Goal: Task Accomplishment & Management: Manage account settings

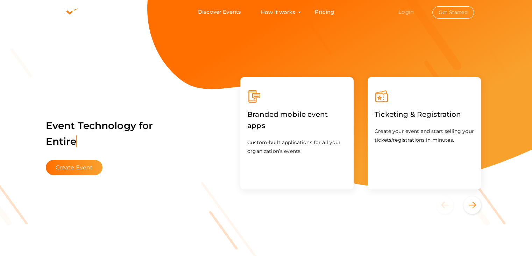
click at [407, 12] on link "Login" at bounding box center [406, 11] width 15 height 7
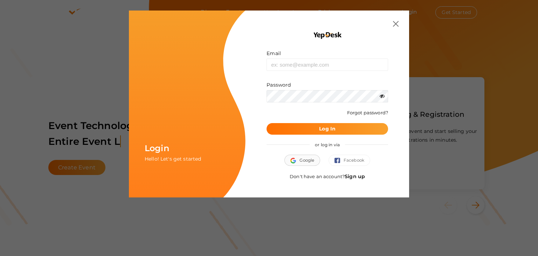
click at [313, 157] on span "Google" at bounding box center [302, 159] width 24 height 7
click at [396, 26] on img at bounding box center [396, 24] width 6 height 6
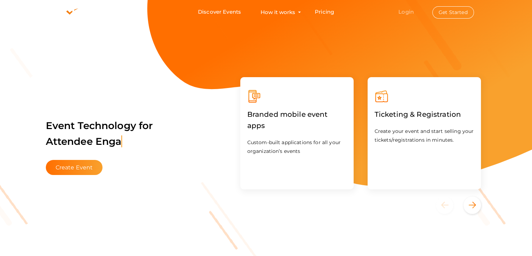
click at [409, 11] on link "Login" at bounding box center [406, 11] width 15 height 7
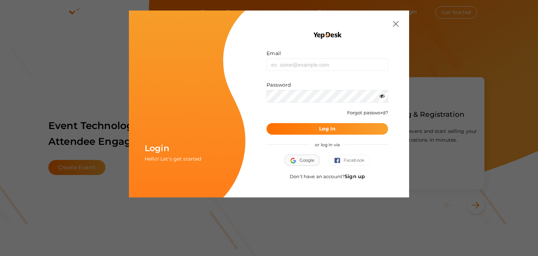
click at [306, 161] on span "Google" at bounding box center [302, 159] width 24 height 7
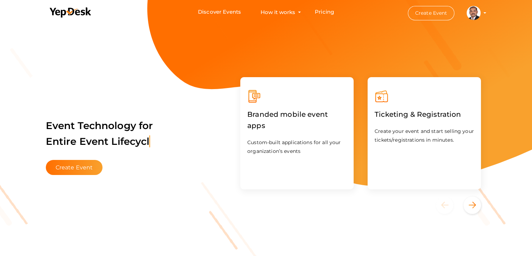
click at [481, 13] on profile-pic at bounding box center [474, 12] width 14 height 5
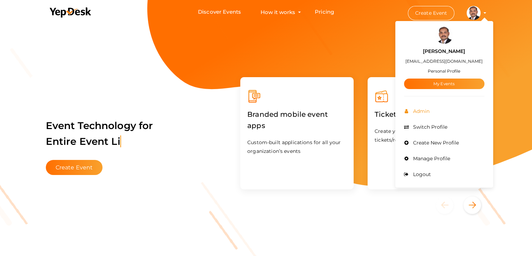
click at [420, 111] on span "Admin" at bounding box center [421, 111] width 18 height 6
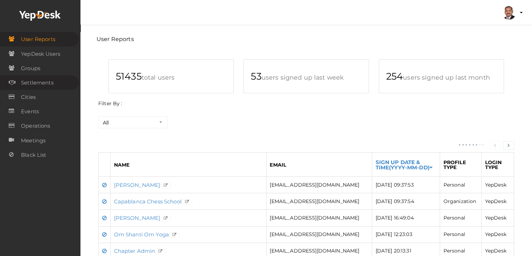
click at [58, 81] on link "Settlements" at bounding box center [39, 82] width 79 height 14
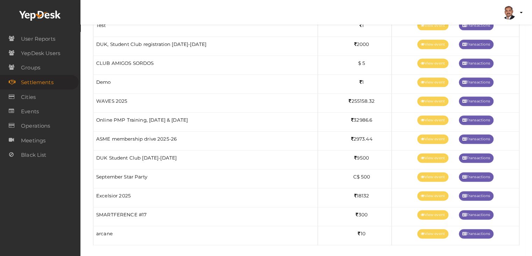
scroll to position [910, 0]
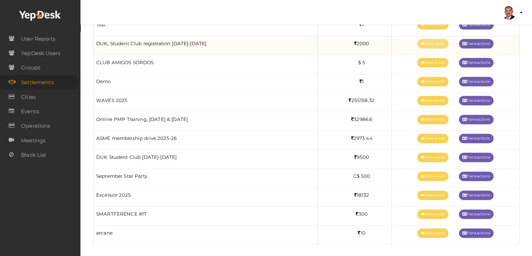
click at [421, 42] on icon at bounding box center [423, 44] width 4 height 4
click at [430, 41] on link "View event" at bounding box center [433, 43] width 31 height 9
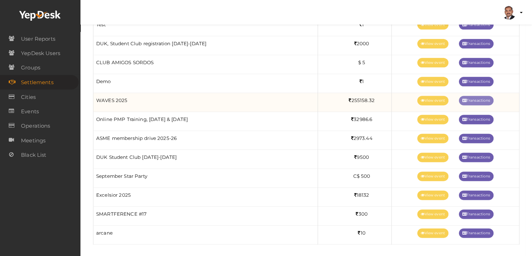
click at [475, 97] on link "Transactions" at bounding box center [476, 100] width 35 height 9
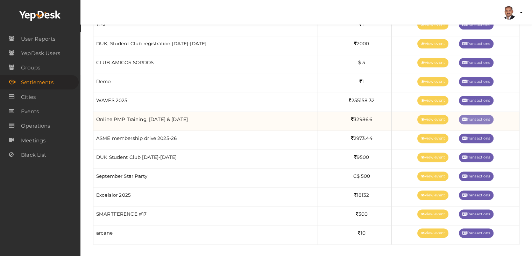
click at [487, 117] on link "Transactions" at bounding box center [476, 118] width 35 height 9
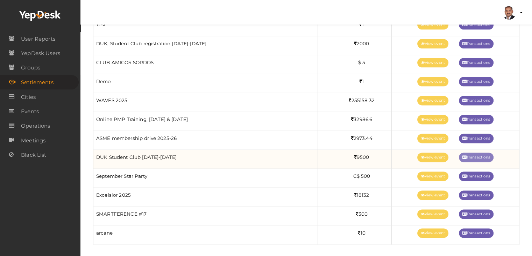
click at [482, 153] on link "Transactions" at bounding box center [476, 156] width 35 height 9
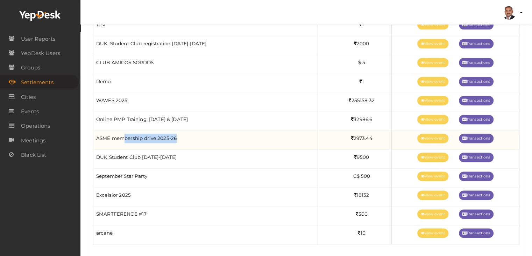
drag, startPoint x: 177, startPoint y: 141, endPoint x: 124, endPoint y: 141, distance: 53.6
click at [124, 141] on td "ASME membership drive 2025-26" at bounding box center [205, 140] width 225 height 19
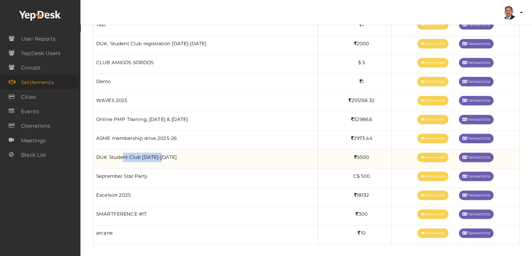
drag, startPoint x: 164, startPoint y: 153, endPoint x: 123, endPoint y: 157, distance: 40.8
click at [123, 157] on td "DUK Student Club 2025-2026" at bounding box center [205, 158] width 225 height 19
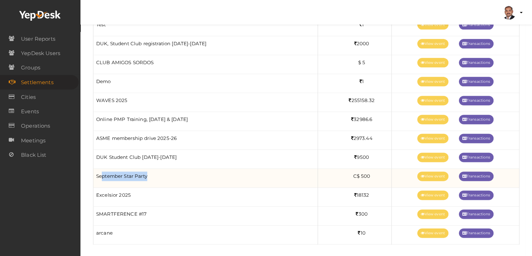
drag, startPoint x: 149, startPoint y: 175, endPoint x: 102, endPoint y: 173, distance: 46.6
click at [102, 173] on td "September Star Party" at bounding box center [205, 177] width 225 height 19
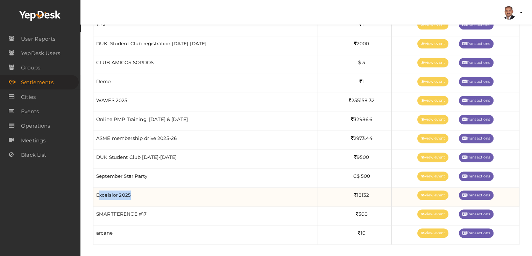
drag, startPoint x: 137, startPoint y: 193, endPoint x: 100, endPoint y: 190, distance: 36.9
click at [100, 190] on td "Excelsior 2025" at bounding box center [205, 196] width 225 height 19
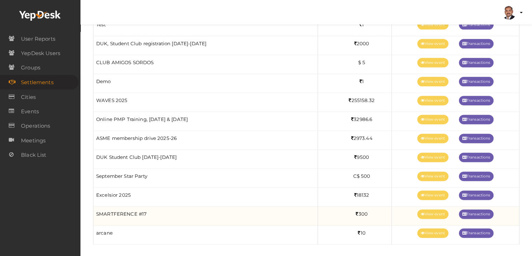
click at [167, 212] on td "SMARTFERENCE #17" at bounding box center [205, 215] width 225 height 19
click at [438, 211] on link "View event" at bounding box center [433, 213] width 31 height 9
drag, startPoint x: 106, startPoint y: 209, endPoint x: 96, endPoint y: 208, distance: 9.8
click at [96, 208] on td "SMARTFERENCE #17" at bounding box center [205, 215] width 225 height 19
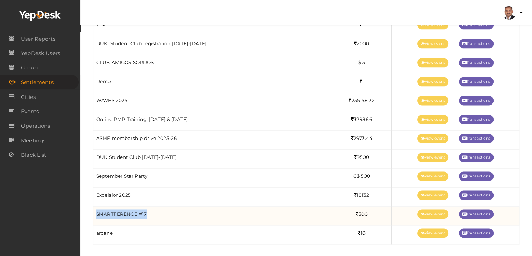
drag, startPoint x: 96, startPoint y: 208, endPoint x: 154, endPoint y: 209, distance: 58.1
click at [154, 209] on td "SMARTFERENCE #17" at bounding box center [205, 215] width 225 height 19
copy td "SMARTFERENCE #17"
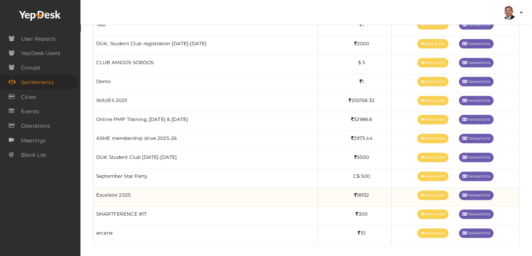
click at [146, 195] on td "Excelsior 2025" at bounding box center [205, 196] width 225 height 19
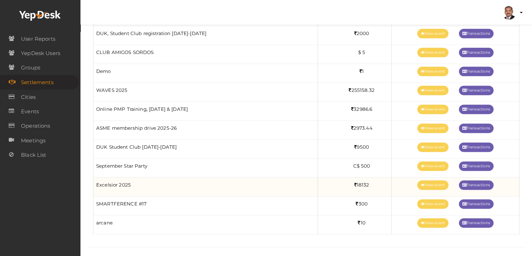
scroll to position [921, 0]
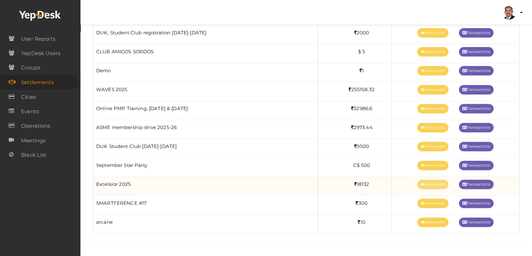
click at [431, 179] on link "View event" at bounding box center [433, 183] width 31 height 9
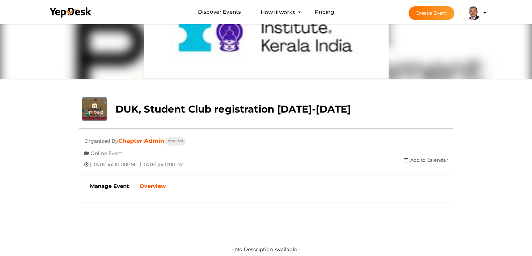
scroll to position [70, 0]
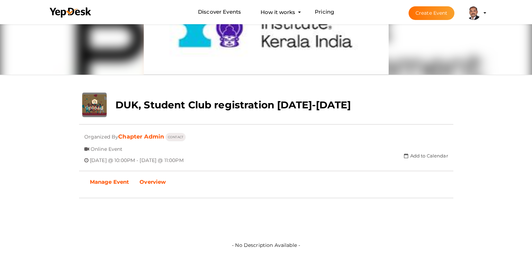
click at [110, 185] on link "Manage Event" at bounding box center [110, 182] width 50 height 18
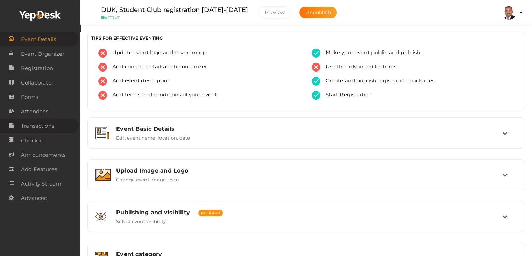
click at [47, 128] on span "Transactions" at bounding box center [37, 126] width 33 height 14
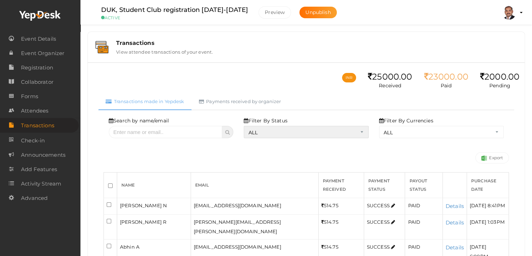
click at [261, 127] on select "ALL SUCCESS DECLINED UNAUTHORIZED FAILED NOTPAID FREE REFUNDED NA" at bounding box center [306, 132] width 125 height 12
click at [246, 126] on select "ALL SUCCESS DECLINED UNAUTHORIZED FAILED NOTPAID FREE REFUNDED NA" at bounding box center [306, 132] width 125 height 12
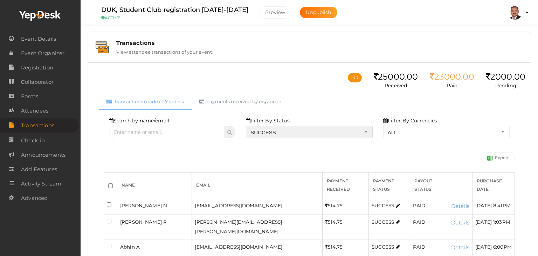
select select "? string:SUCCESS ?"
select select "? string:ALL ?"
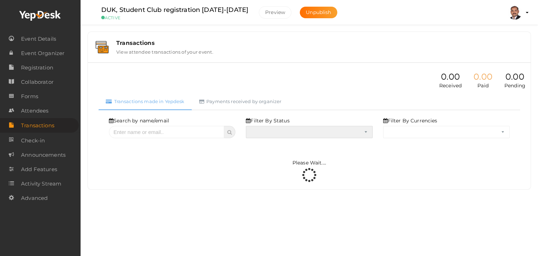
select select "SUCCESS"
select select "ALL"
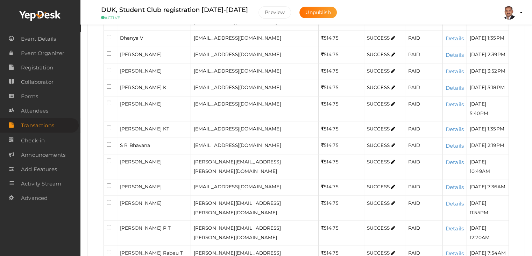
scroll to position [828, 0]
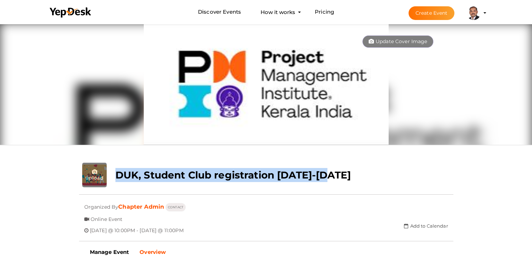
drag, startPoint x: 115, startPoint y: 174, endPoint x: 344, endPoint y: 177, distance: 229.0
click at [344, 177] on div "DUK, Student Club registration [DATE]-[DATE]" at bounding box center [235, 172] width 250 height 21
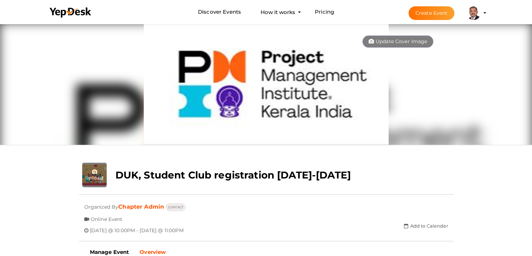
click at [344, 177] on div "DUK, Student Club registration [DATE]-[DATE]" at bounding box center [235, 172] width 250 height 21
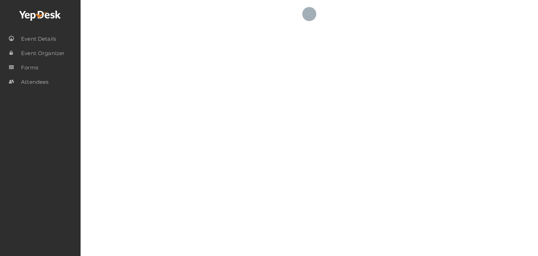
select select "ALL"
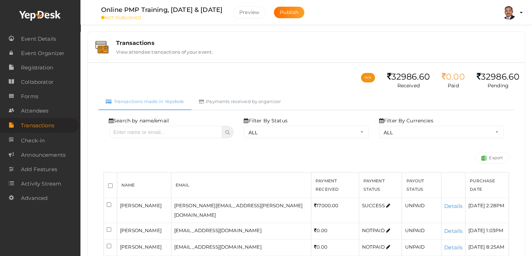
drag, startPoint x: 100, startPoint y: 9, endPoint x: 235, endPoint y: 6, distance: 135.2
click at [230, 6] on div "Online PMP Training, Sep & October 2025 NOT PUBLISHED" at bounding box center [161, 12] width 135 height 15
copy label "Online PMP Training, Sep & October 2025"
drag, startPoint x: 388, startPoint y: 77, endPoint x: 413, endPoint y: 74, distance: 25.4
click at [413, 74] on div "32986.60" at bounding box center [408, 77] width 43 height 10
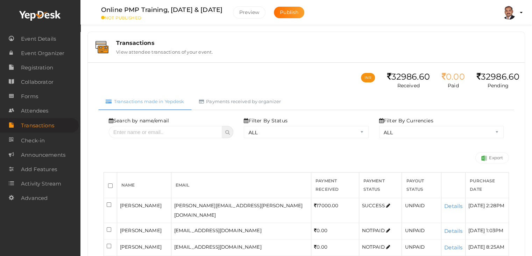
copy div "32986"
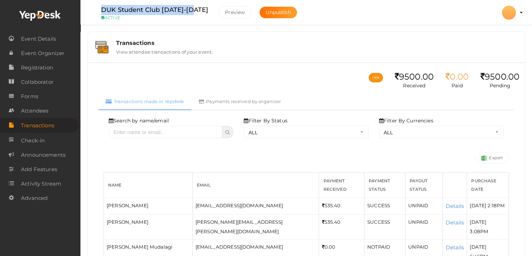
drag, startPoint x: 101, startPoint y: 8, endPoint x: 195, endPoint y: 8, distance: 94.5
click at [195, 8] on label "DUK Student Club [DATE]-[DATE]" at bounding box center [154, 10] width 107 height 10
copy label "DUK Student Club [DATE]-[DATE]"
click at [227, 15] on button "Preview" at bounding box center [235, 12] width 33 height 12
click at [315, 55] on div "Transactions View attendee transactions of your event." at bounding box center [306, 46] width 430 height 23
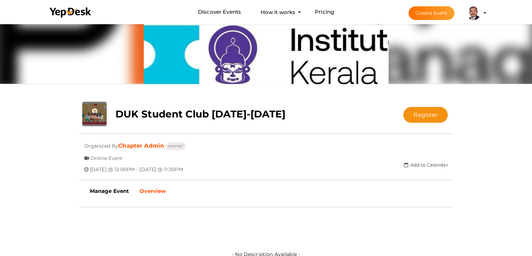
scroll to position [70, 0]
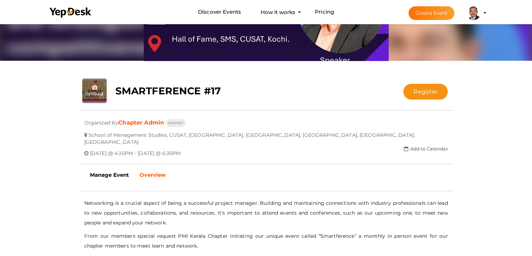
scroll to position [92, 0]
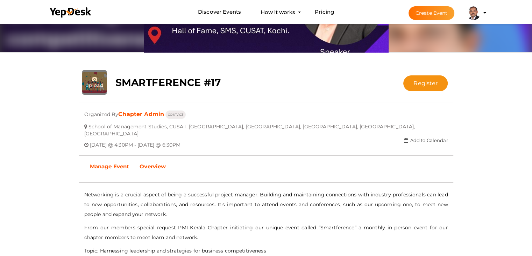
click at [112, 163] on b "Manage Event" at bounding box center [110, 166] width 40 height 7
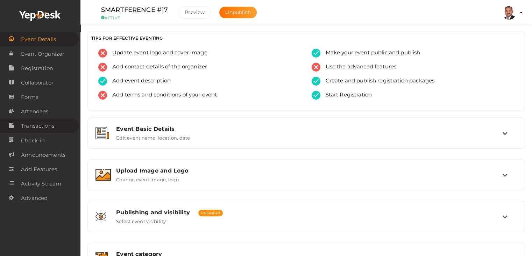
click at [50, 129] on span "Transactions" at bounding box center [37, 126] width 33 height 14
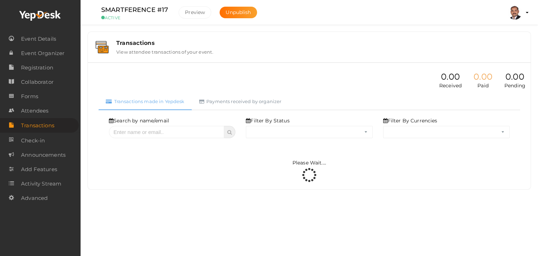
select select "ALL"
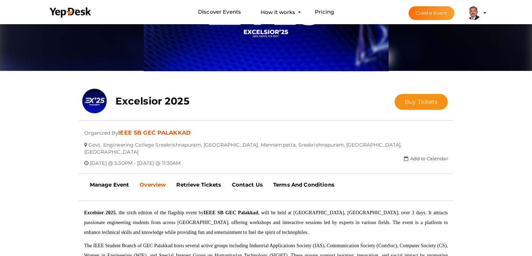
scroll to position [105, 0]
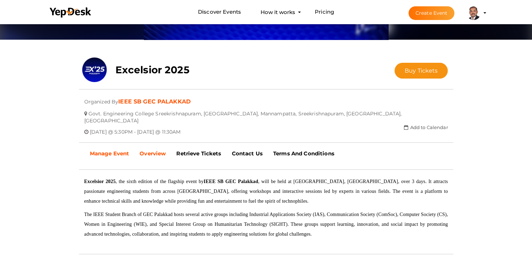
click at [120, 150] on b "Manage Event" at bounding box center [110, 153] width 40 height 7
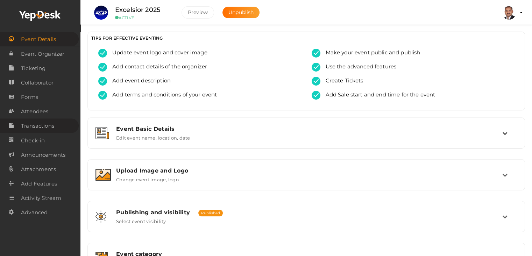
click at [42, 127] on span "Transactions" at bounding box center [37, 126] width 33 height 14
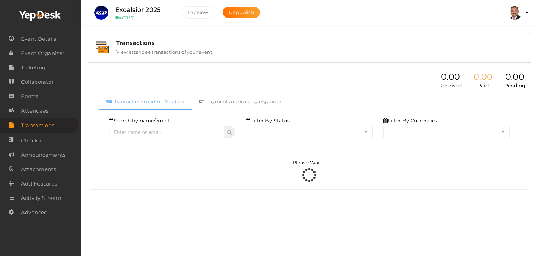
select select "ALL"
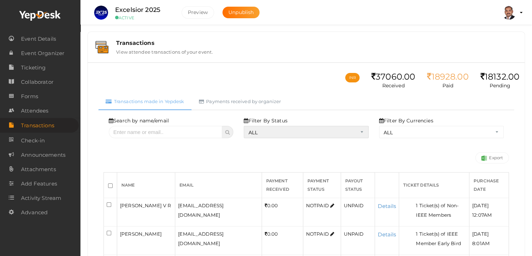
click at [315, 133] on select "ALL SUCCESS DECLINED UNAUTHORIZED FAILED NOTPAID FREE REFUNDED NA" at bounding box center [306, 132] width 125 height 12
click at [246, 126] on select "ALL SUCCESS DECLINED UNAUTHORIZED FAILED NOTPAID FREE REFUNDED NA" at bounding box center [306, 132] width 125 height 12
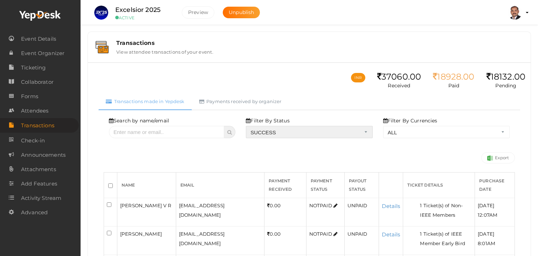
select select "? string:SUCCESS ?"
select select "? string:ALL ?"
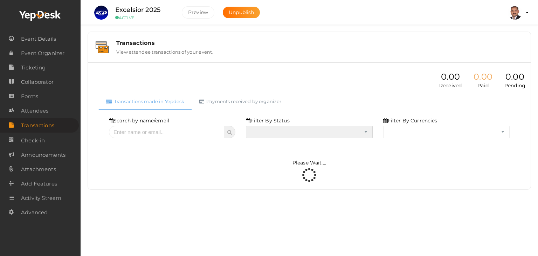
select select "SUCCESS"
select select "ALL"
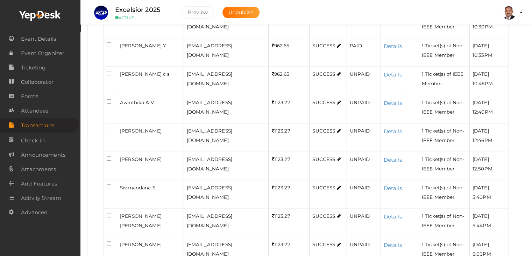
scroll to position [763, 0]
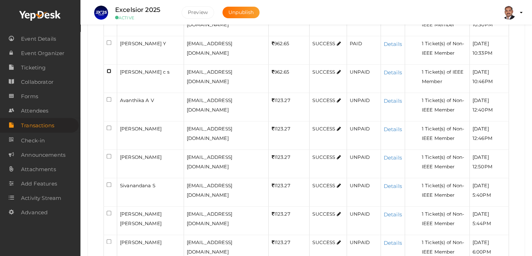
click at [109, 69] on input "checkbox" at bounding box center [109, 71] width 5 height 5
checkbox input "true"
click at [110, 97] on input "checkbox" at bounding box center [109, 99] width 5 height 5
checkbox input "true"
click at [110, 125] on input "checkbox" at bounding box center [109, 127] width 5 height 5
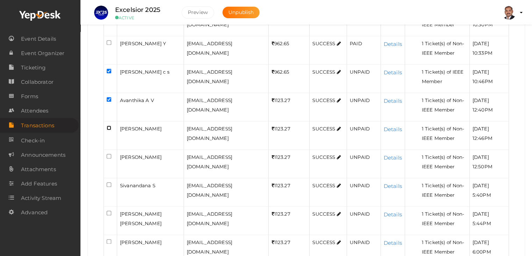
checkbox input "true"
click at [110, 154] on input "checkbox" at bounding box center [109, 156] width 5 height 5
checkbox input "true"
click at [109, 182] on input "checkbox" at bounding box center [109, 184] width 5 height 5
checkbox input "true"
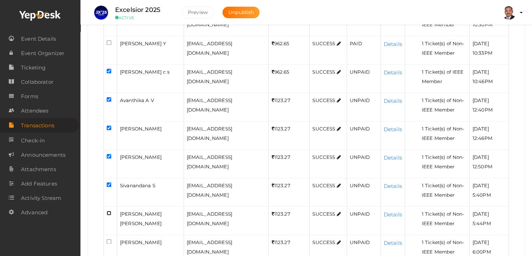
click at [107, 210] on input "checkbox" at bounding box center [109, 212] width 5 height 5
checkbox input "true"
click at [109, 239] on input "checkbox" at bounding box center [109, 241] width 5 height 5
checkbox input "true"
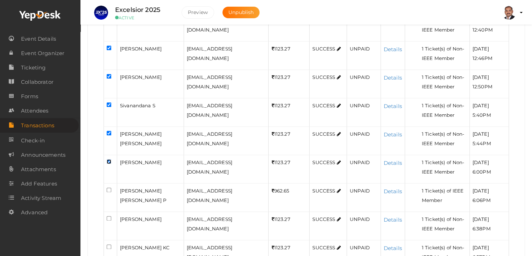
scroll to position [868, 0]
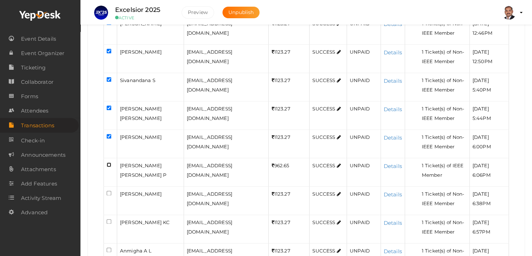
click at [107, 162] on input "checkbox" at bounding box center [109, 164] width 5 height 5
checkbox input "true"
click at [108, 190] on input "checkbox" at bounding box center [109, 192] width 5 height 5
checkbox input "true"
